Goal: Navigation & Orientation: Find specific page/section

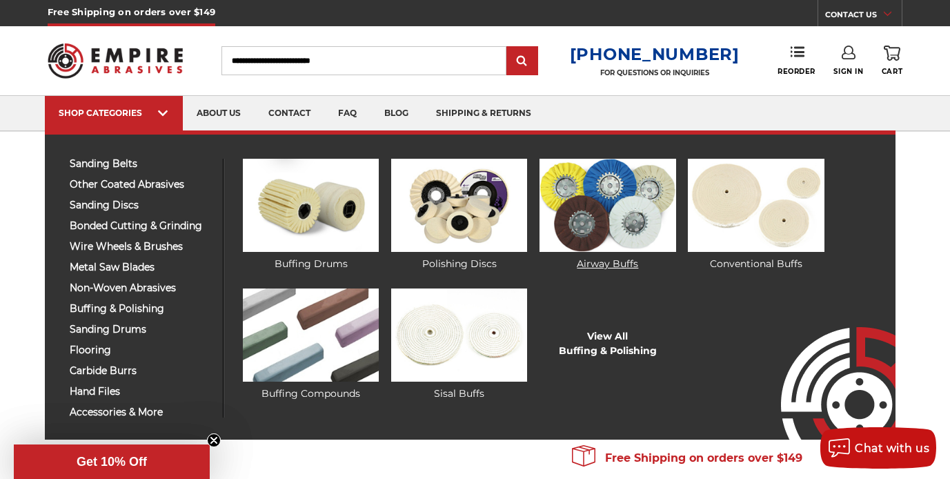
click at [631, 201] on img at bounding box center [608, 205] width 136 height 93
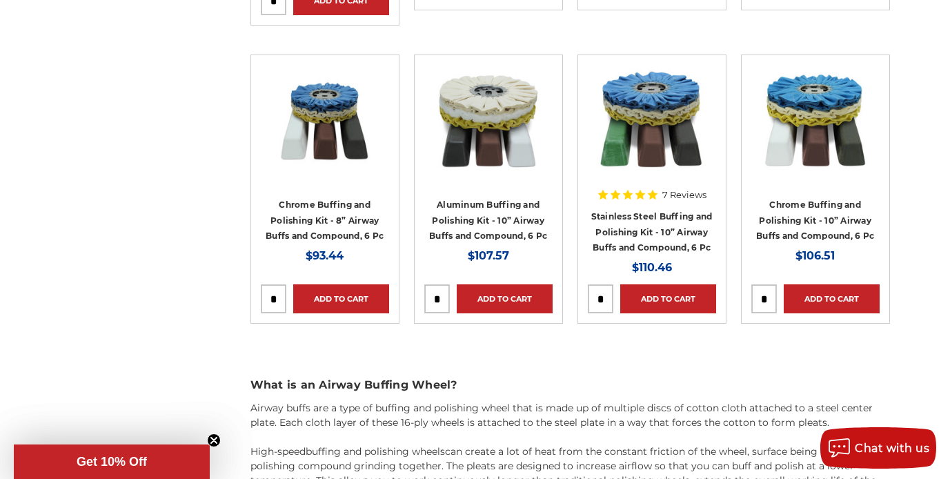
scroll to position [1483, 0]
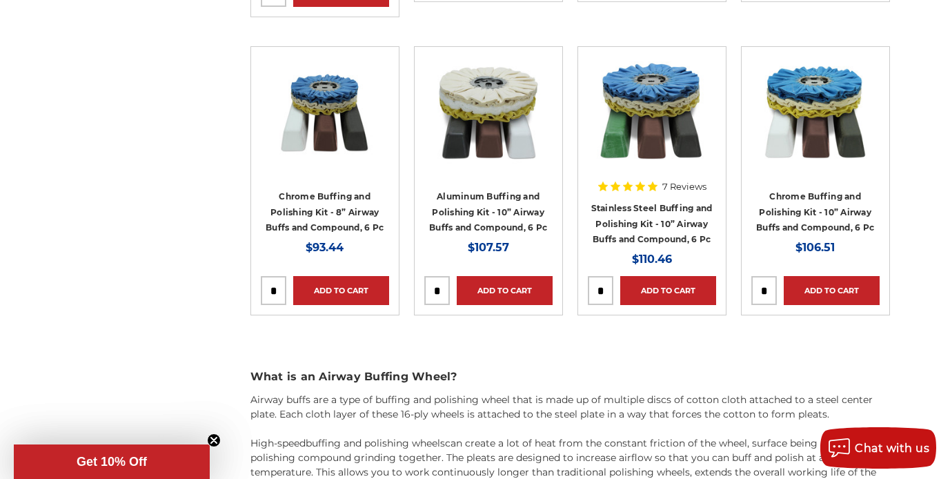
click at [670, 148] on img at bounding box center [652, 112] width 110 height 110
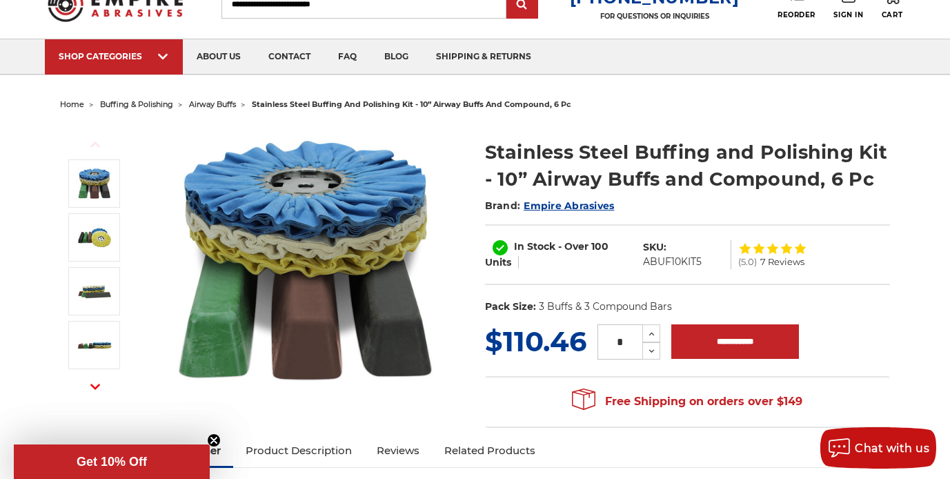
scroll to position [66, 0]
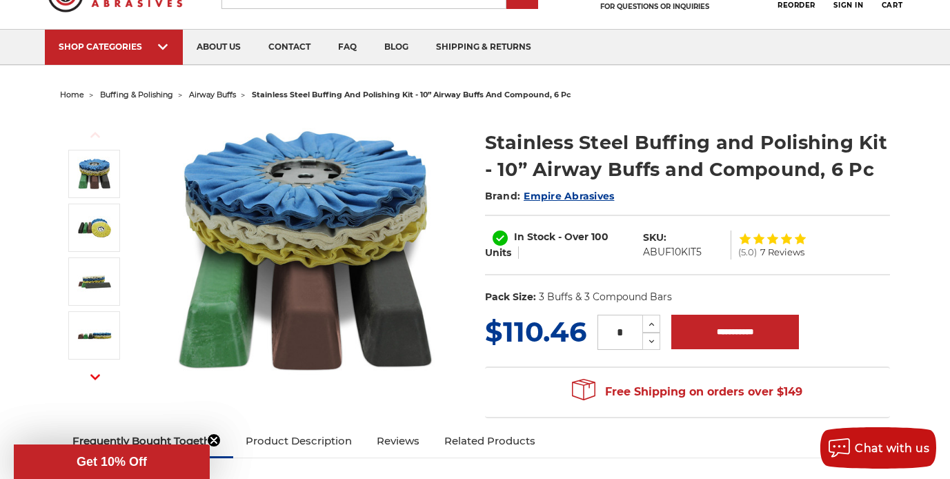
click at [564, 380] on div "Free Shipping on orders over $149 Congratulations! Your order qualifies for FRE…" at bounding box center [687, 391] width 405 height 51
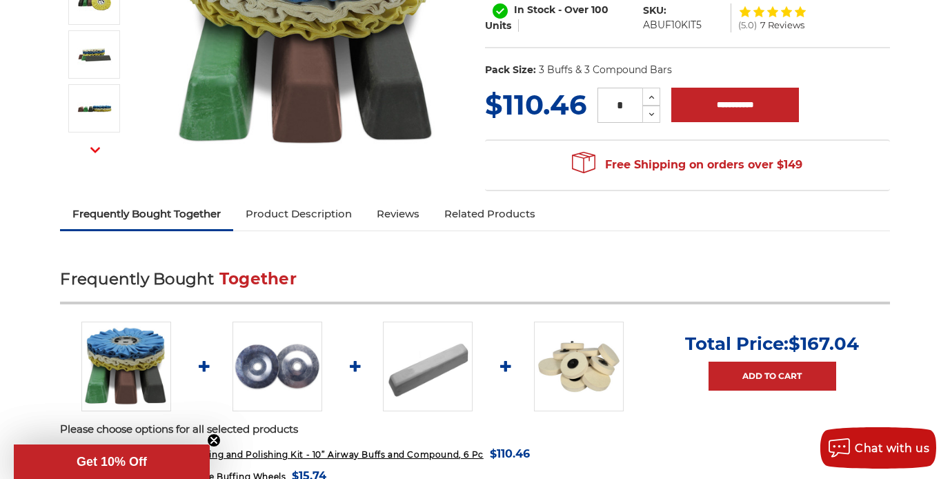
scroll to position [295, 0]
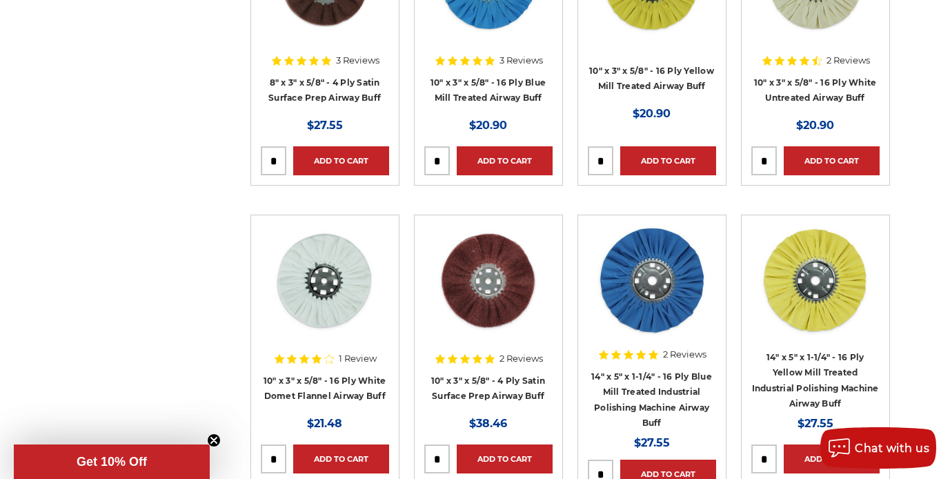
click at [455, 268] on img at bounding box center [488, 280] width 110 height 110
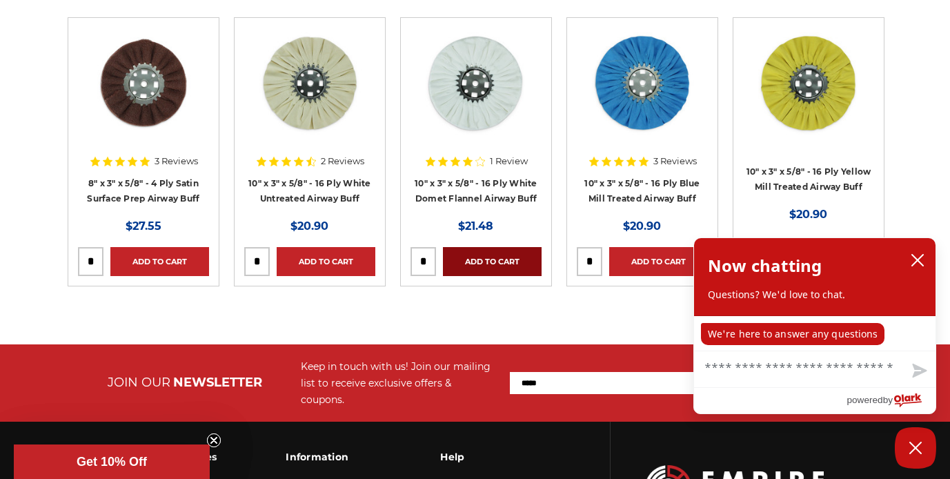
scroll to position [2423, 0]
